Goal: Task Accomplishment & Management: Use online tool/utility

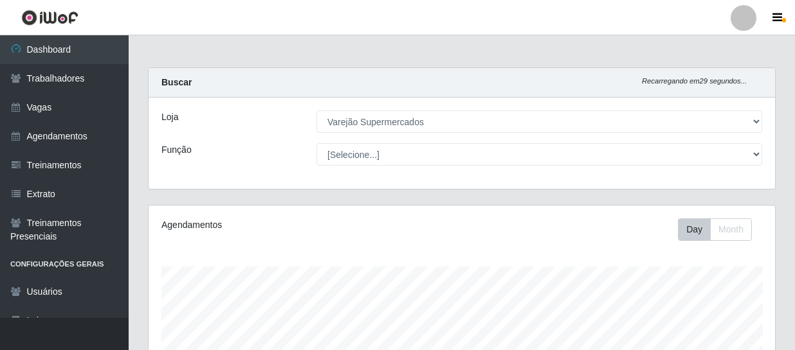
select select "237"
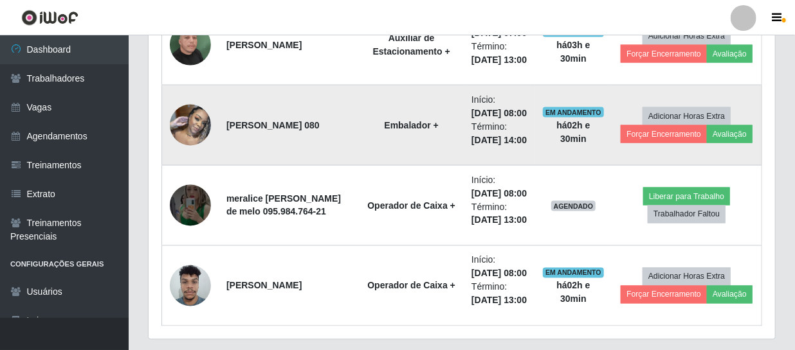
scroll to position [1055, 0]
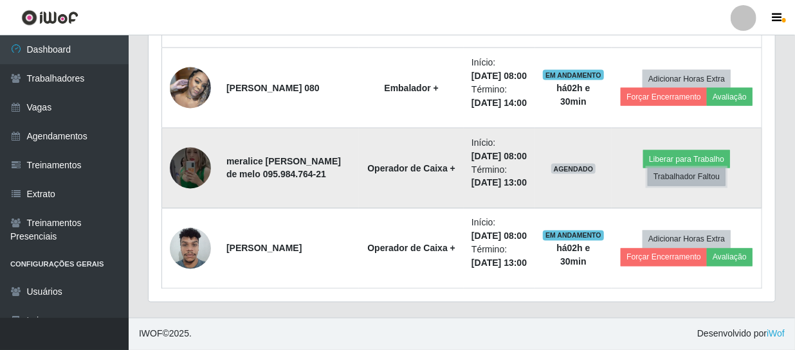
click at [697, 186] on button "Trabalhador Faltou" at bounding box center [686, 177] width 78 height 18
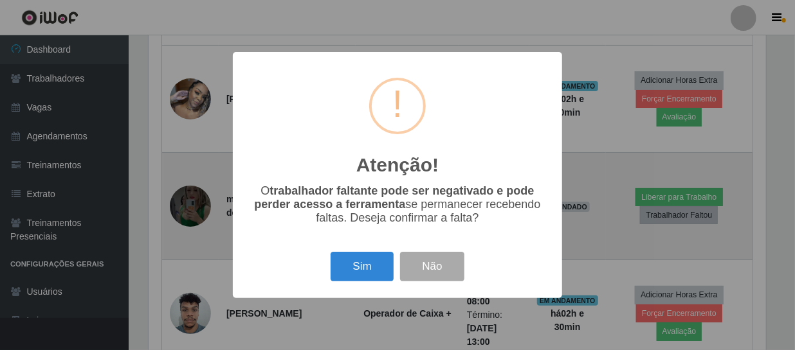
scroll to position [267, 620]
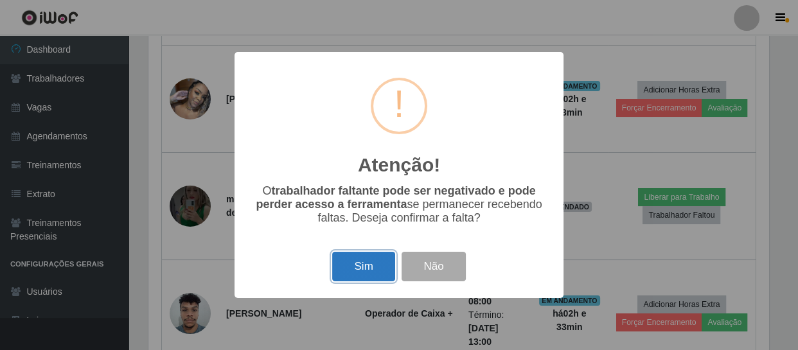
click at [377, 269] on button "Sim" at bounding box center [363, 267] width 62 height 30
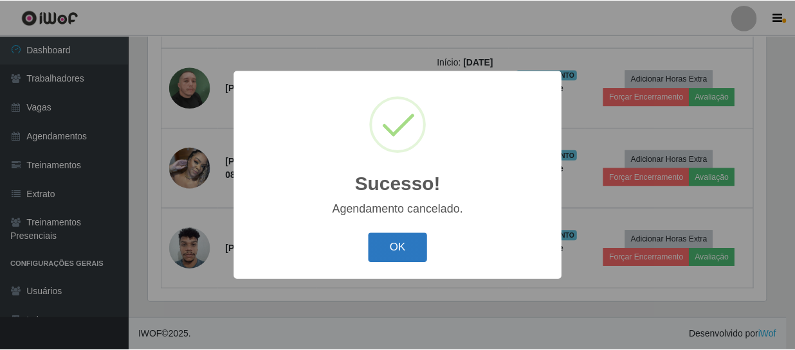
scroll to position [836, 0]
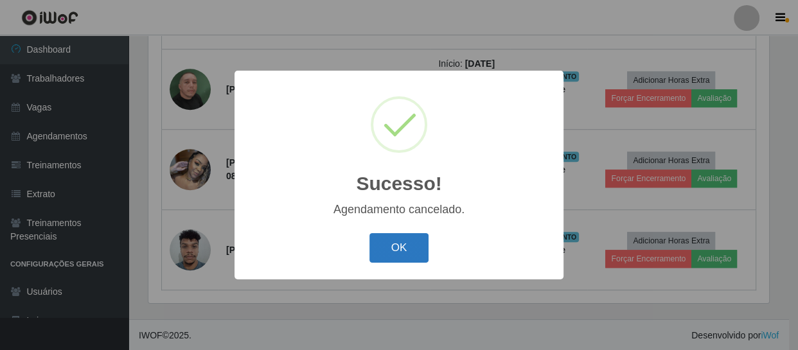
click at [404, 246] on button "OK" at bounding box center [400, 248] width 60 height 30
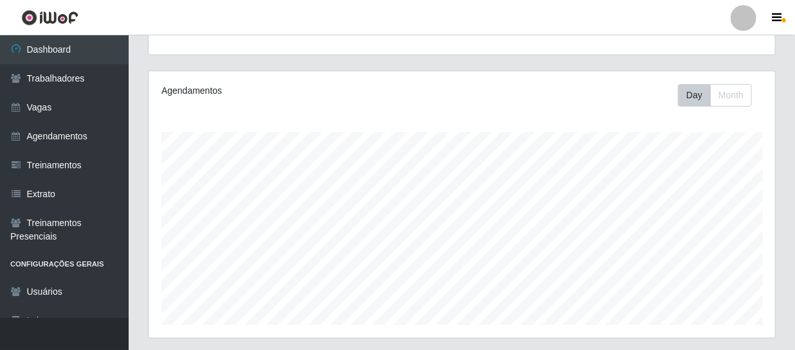
scroll to position [0, 0]
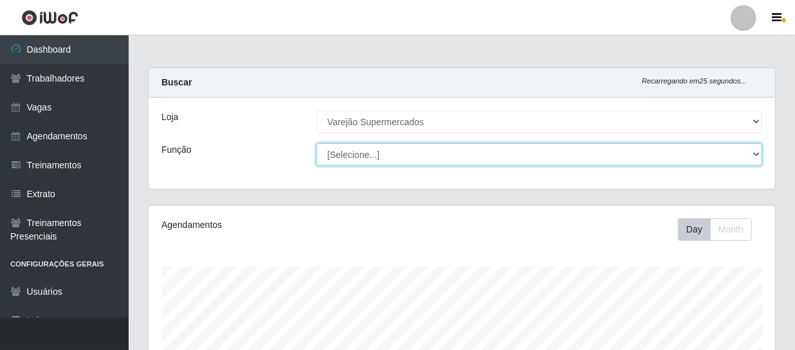
click at [753, 157] on select "[Selecione...] ASG ASG + ASG ++ Auxiliar de Estacionamento Auxiliar de Estacion…" at bounding box center [538, 154] width 445 height 22
click at [467, 161] on select "[Selecione...] ASG ASG + ASG ++ Auxiliar de Estacionamento Auxiliar de Estacion…" at bounding box center [538, 154] width 445 height 22
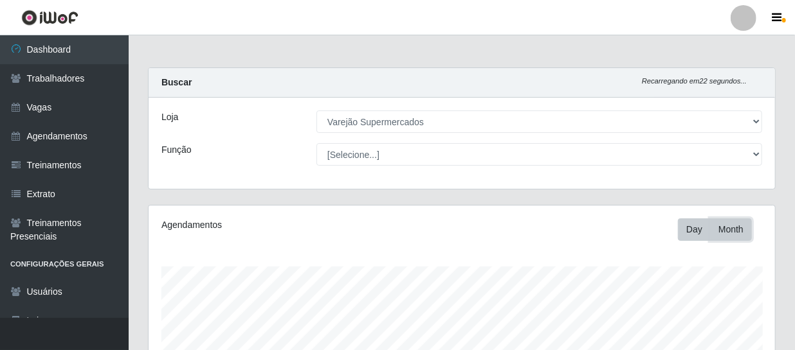
click at [733, 233] on button "Month" at bounding box center [731, 230] width 42 height 22
click at [706, 240] on button "Day" at bounding box center [694, 230] width 33 height 22
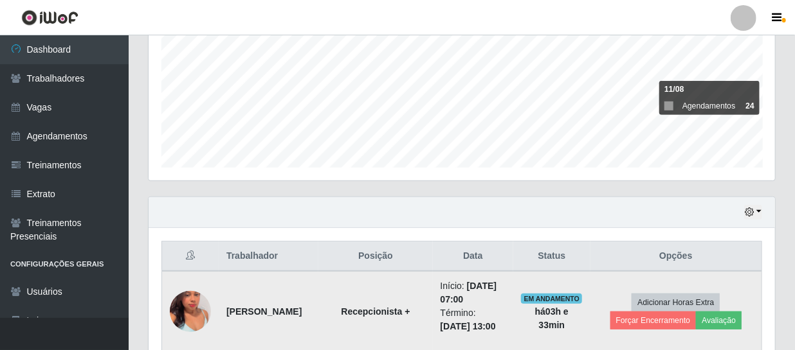
scroll to position [467, 0]
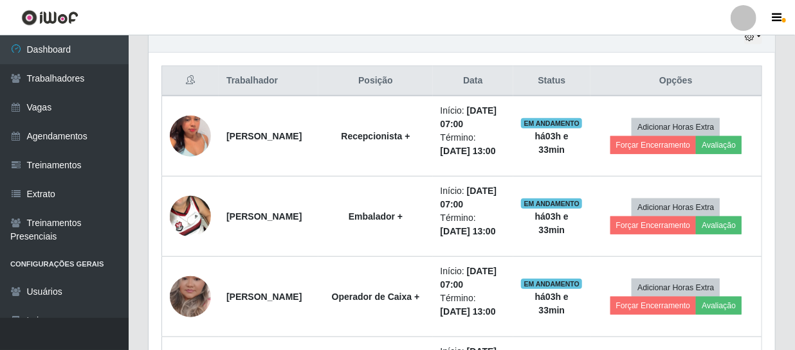
click at [753, 31] on li "Perfil Alterar Senha Sair" at bounding box center [743, 18] width 39 height 32
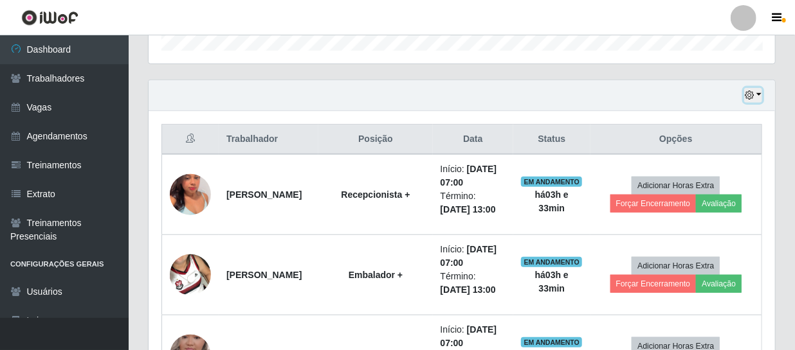
click at [751, 91] on icon "button" at bounding box center [748, 95] width 9 height 9
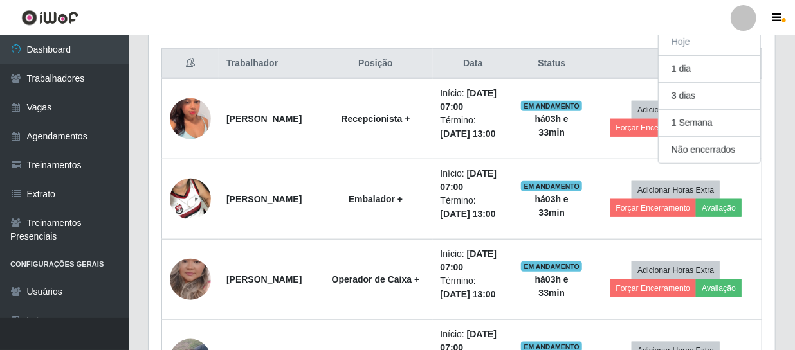
scroll to position [426, 0]
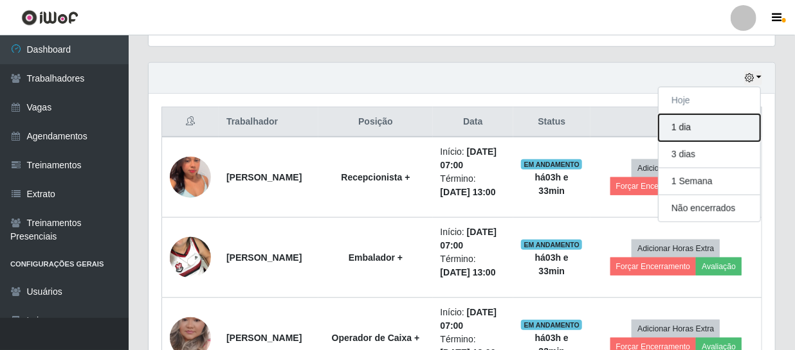
click at [695, 125] on button "1 dia" at bounding box center [709, 127] width 102 height 27
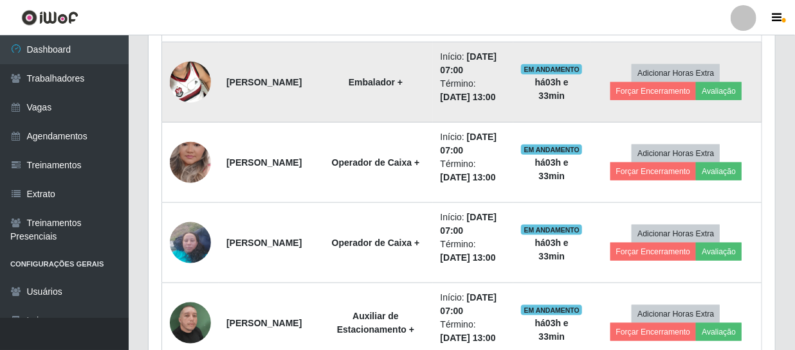
scroll to position [309, 0]
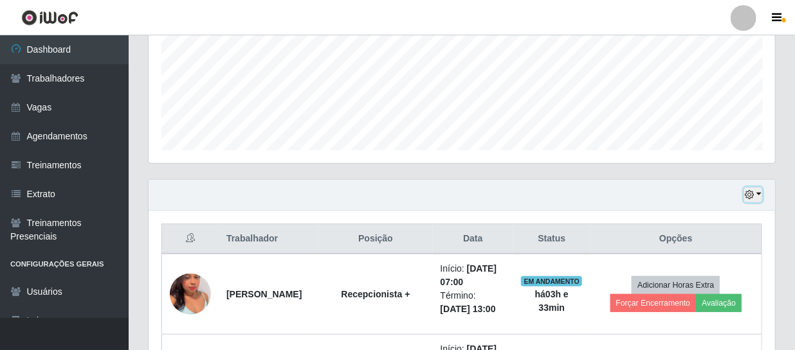
click at [750, 197] on icon "button" at bounding box center [748, 194] width 9 height 9
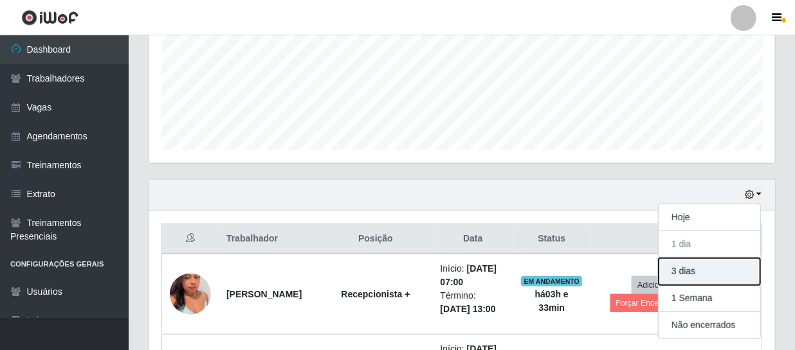
click at [712, 276] on button "3 dias" at bounding box center [709, 271] width 102 height 27
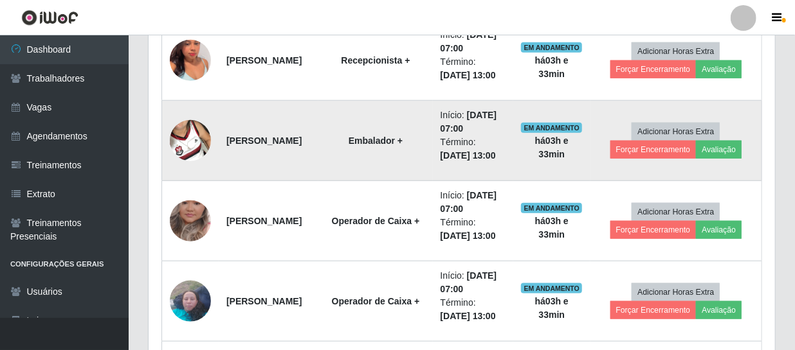
scroll to position [193, 0]
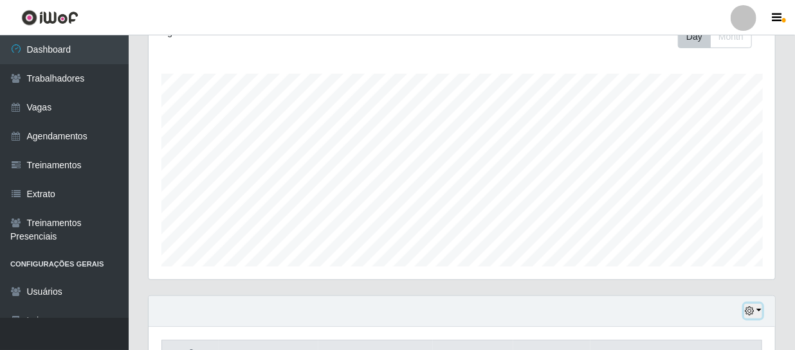
click at [757, 311] on button "button" at bounding box center [753, 311] width 18 height 15
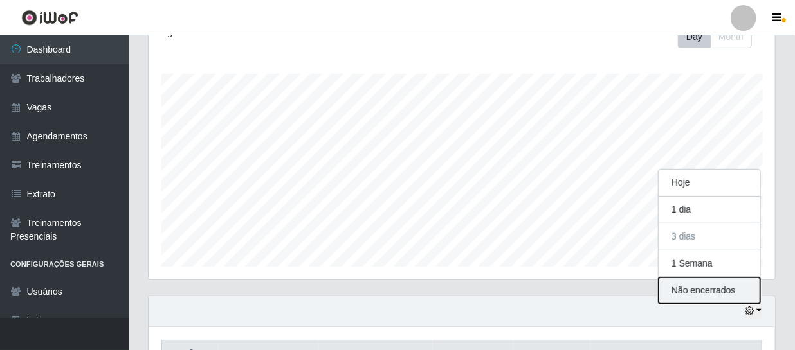
click at [703, 287] on button "Não encerrados" at bounding box center [709, 291] width 102 height 26
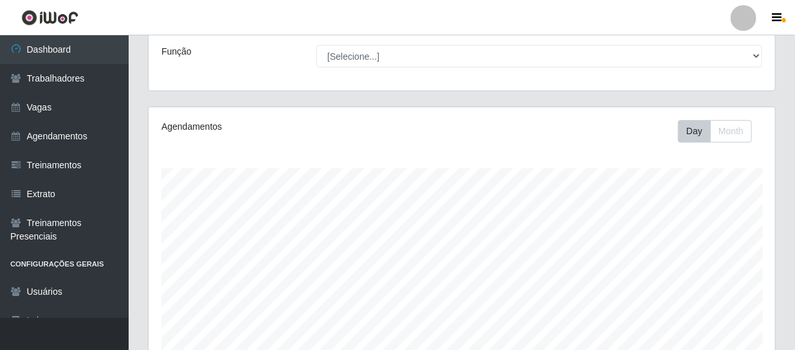
scroll to position [274, 0]
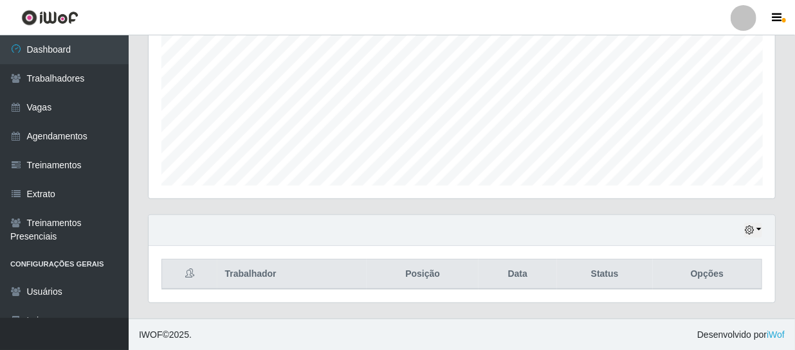
click at [739, 230] on div "Hoje 1 dia 3 dias 1 Semana Não encerrados" at bounding box center [461, 230] width 626 height 31
click at [752, 234] on icon "button" at bounding box center [748, 230] width 9 height 9
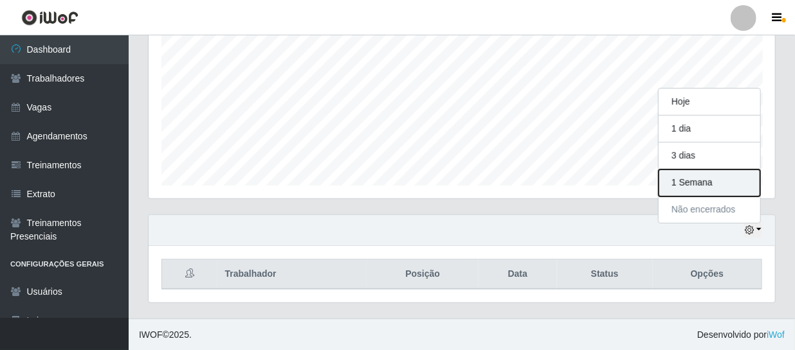
click at [687, 184] on button "1 Semana" at bounding box center [709, 183] width 102 height 27
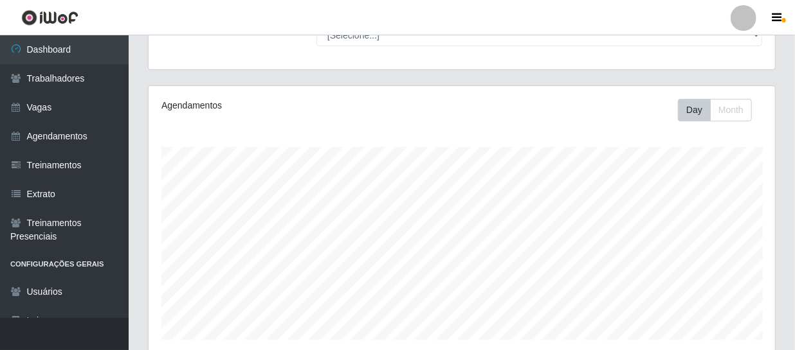
scroll to position [295, 0]
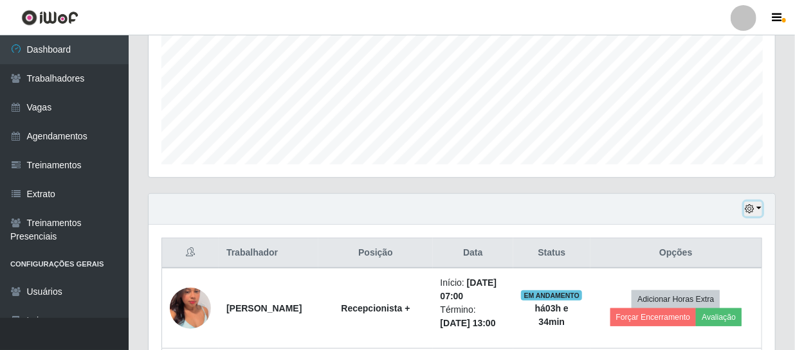
click at [757, 207] on button "button" at bounding box center [753, 209] width 18 height 15
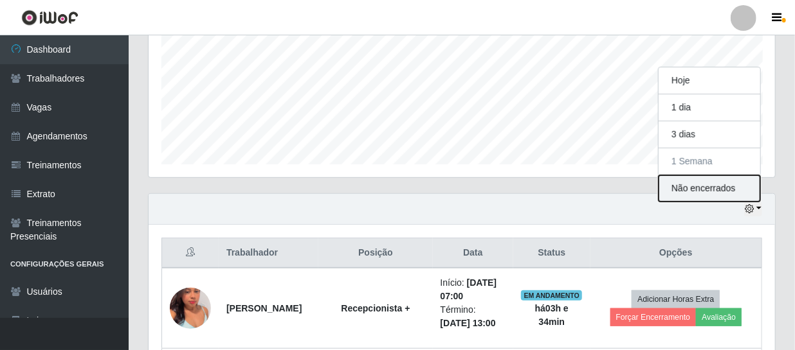
click at [704, 184] on button "Não encerrados" at bounding box center [709, 188] width 102 height 26
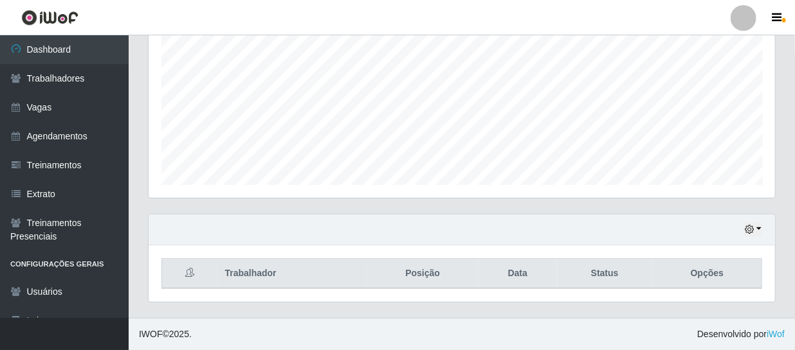
scroll to position [274, 0]
click at [759, 229] on button "button" at bounding box center [753, 230] width 18 height 15
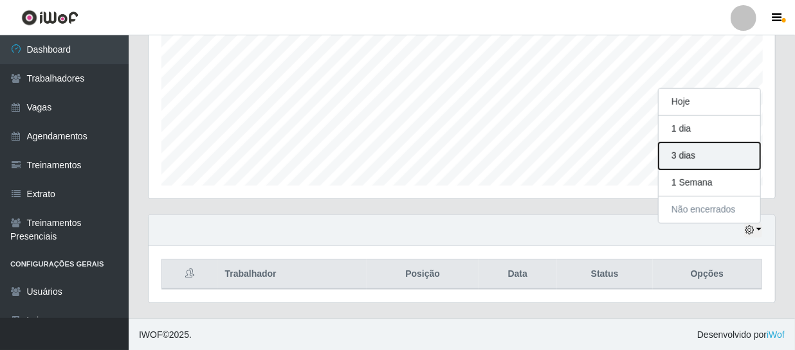
click at [694, 154] on button "3 dias" at bounding box center [709, 156] width 102 height 27
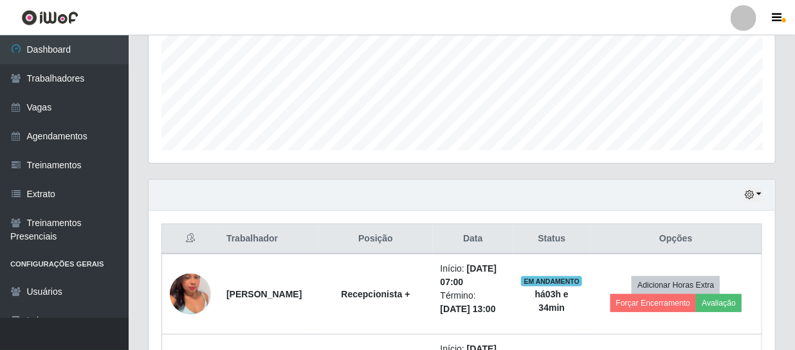
scroll to position [76, 0]
